Goal: Task Accomplishment & Management: Use online tool/utility

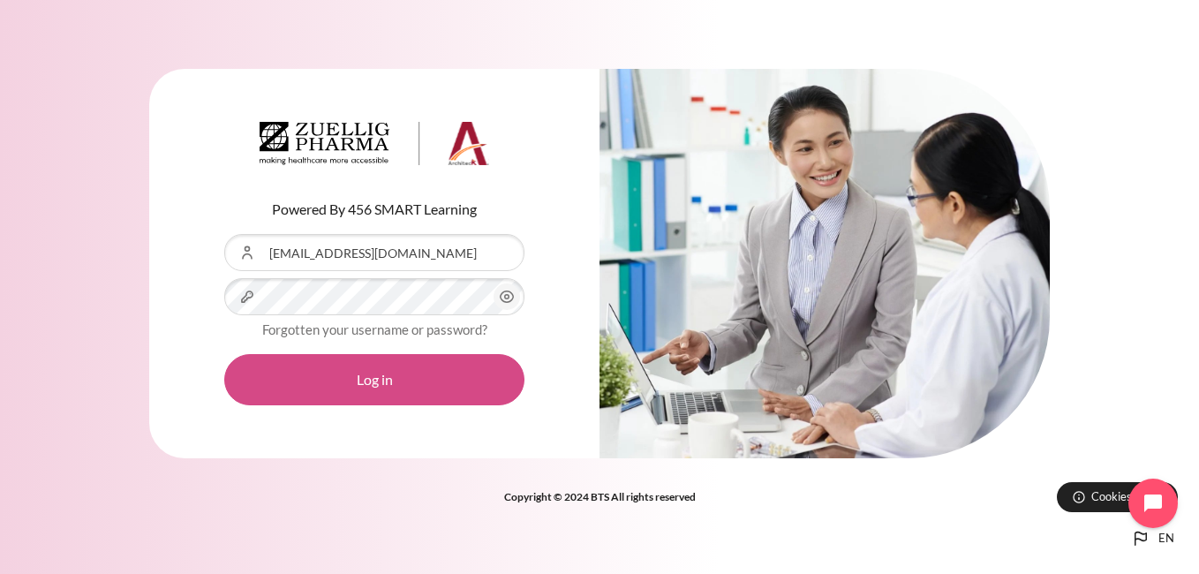
click at [433, 380] on button "Log in" at bounding box center [374, 379] width 300 height 51
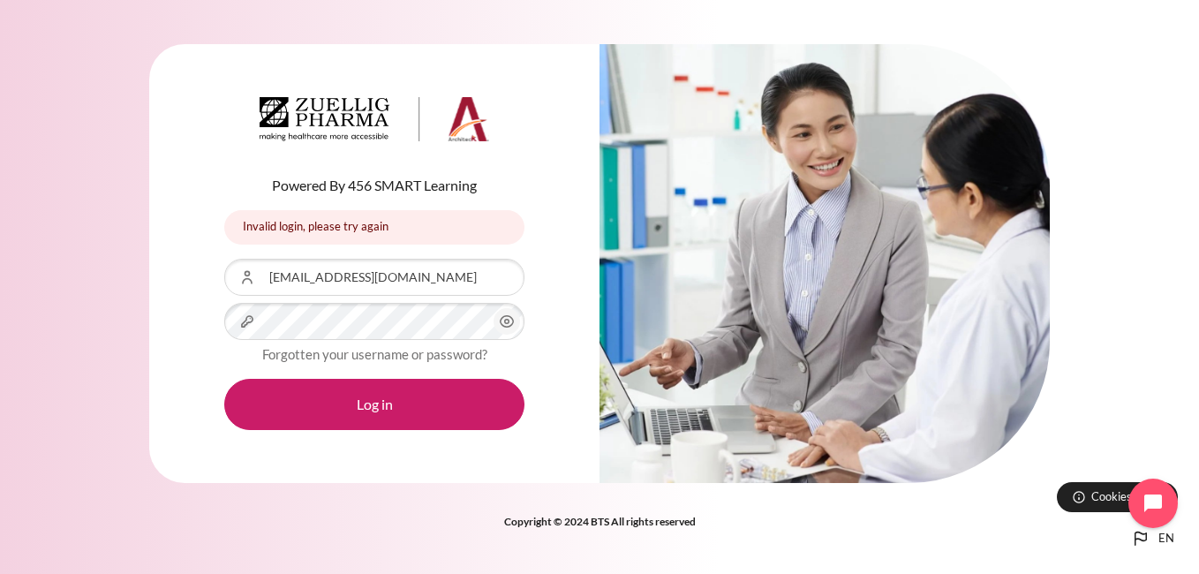
click at [80, 393] on div "Powered By 456 SMART Learning Invalid login, please try again Invalid login, pl…" at bounding box center [599, 274] width 1199 height 513
click at [1131, 201] on div "Powered By 456 SMART Learning Invalid login, please try again Invalid login, pl…" at bounding box center [599, 274] width 1199 height 513
click at [57, 327] on div "Powered By 456 SMART Learning Invalid login, please try again Invalid login, pl…" at bounding box center [599, 274] width 1199 height 513
click at [111, 120] on div "Powered By 456 SMART Learning Invalid login, please try again Invalid login, pl…" at bounding box center [599, 274] width 1199 height 513
click at [1151, 361] on div "Powered By 456 SMART Learning Invalid login, please try again Invalid login, pl…" at bounding box center [599, 274] width 1199 height 513
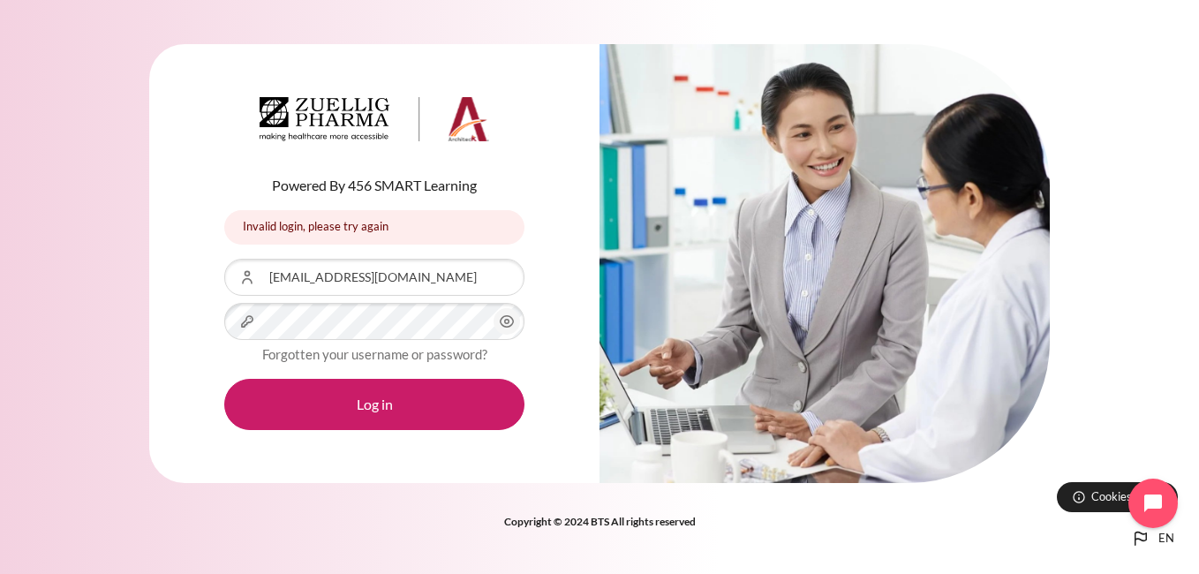
click at [120, 478] on div "Powered By 456 SMART Learning Invalid login, please try again Invalid login, pl…" at bounding box center [599, 274] width 1199 height 513
click at [1156, 178] on div "Powered By 456 SMART Learning Invalid login, please try again Invalid login, pl…" at bounding box center [599, 274] width 1199 height 513
click at [1158, 218] on div "Powered By 456 SMART Learning Invalid login, please try again Invalid login, pl…" at bounding box center [599, 274] width 1199 height 513
